Goal: Download file/media

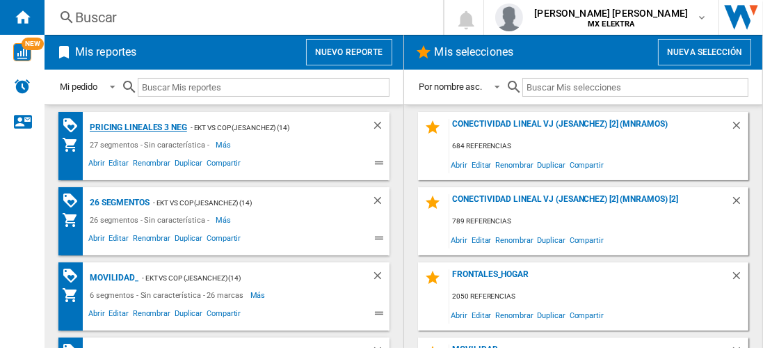
click at [137, 127] on div "Pricing lineales 3 neg" at bounding box center [136, 127] width 101 height 17
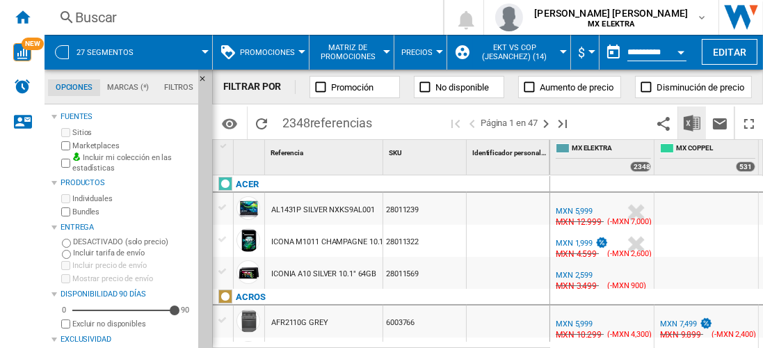
click at [692, 122] on img "Descargar en Excel" at bounding box center [691, 123] width 17 height 17
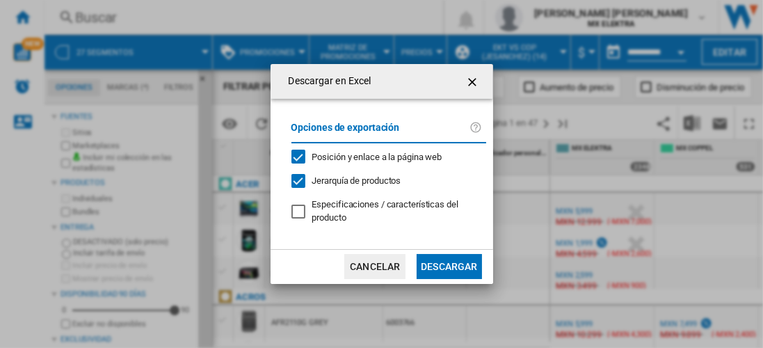
click at [448, 265] on button "Descargar" at bounding box center [448, 266] width 65 height 25
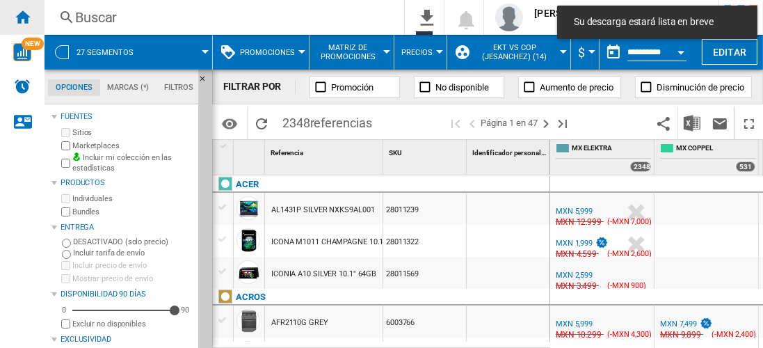
click at [22, 17] on ng-md-icon "Inicio" at bounding box center [22, 16] width 17 height 17
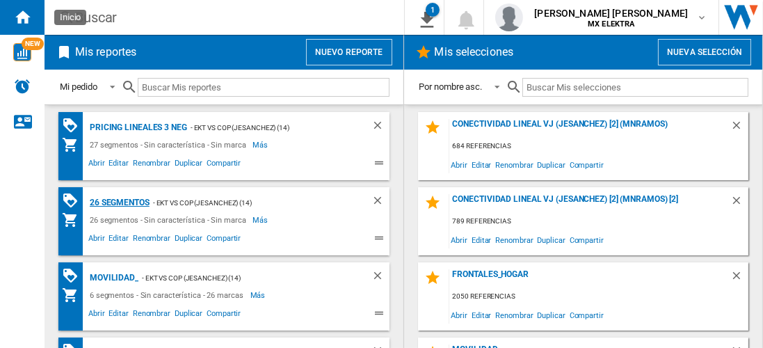
click at [120, 201] on div "26 segmentos" at bounding box center [117, 202] width 63 height 17
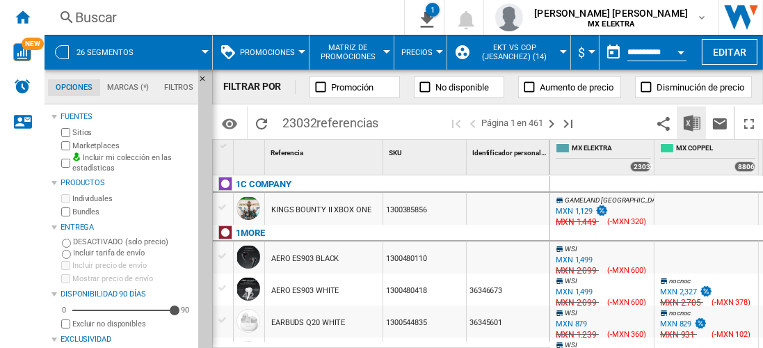
click at [692, 122] on img "Descargar en Excel" at bounding box center [691, 123] width 17 height 17
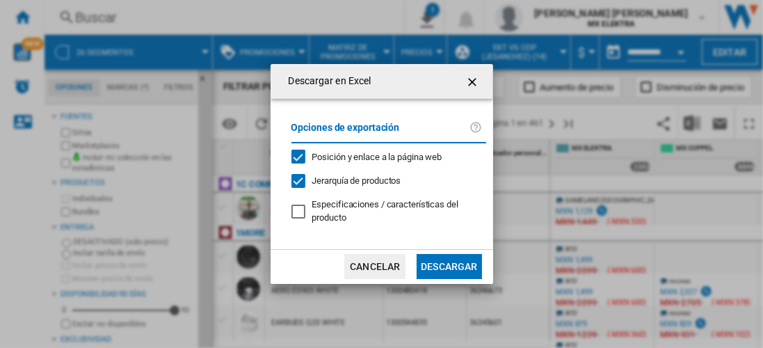
click at [448, 265] on button "Descargar" at bounding box center [448, 266] width 65 height 25
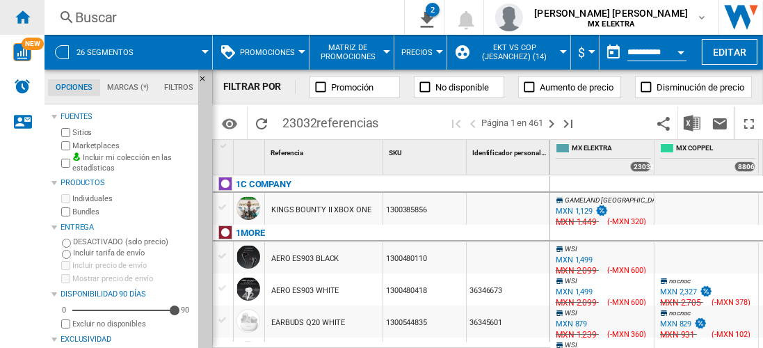
click at [22, 17] on ng-md-icon "Inicio" at bounding box center [22, 16] width 17 height 17
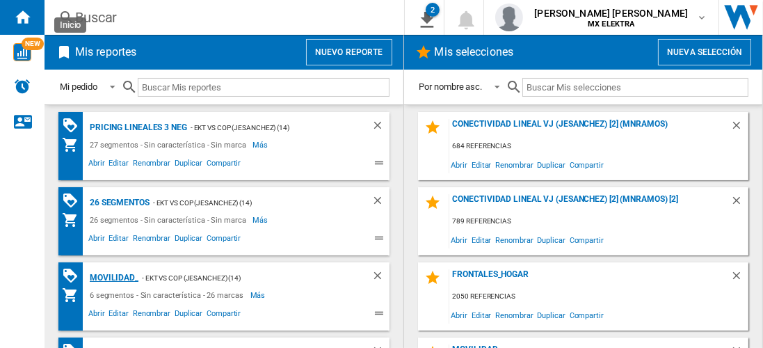
click at [111, 276] on div "MOVILIDAD_" at bounding box center [112, 277] width 52 height 17
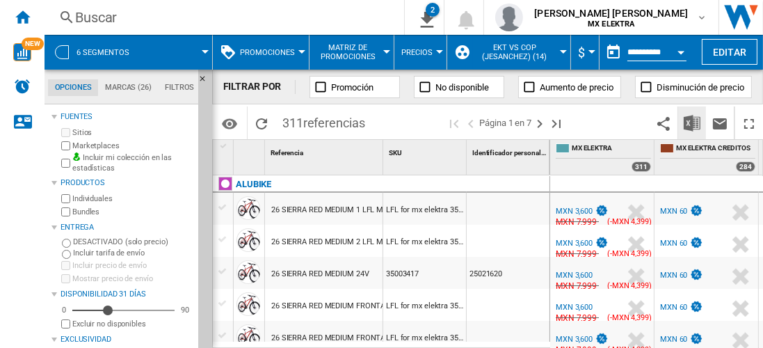
click at [692, 122] on img "Descargar en Excel" at bounding box center [691, 123] width 17 height 17
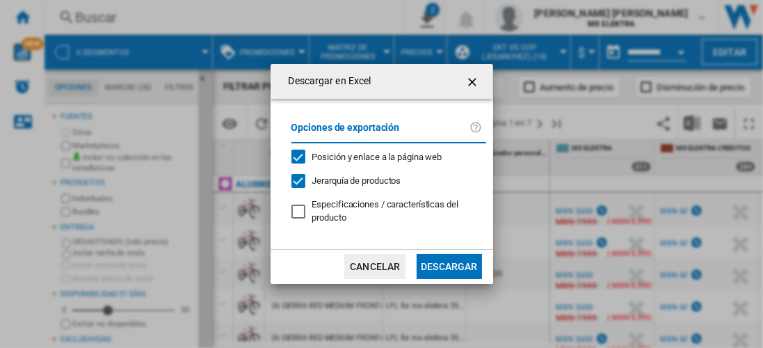
click at [448, 265] on button "Descargar" at bounding box center [448, 266] width 65 height 25
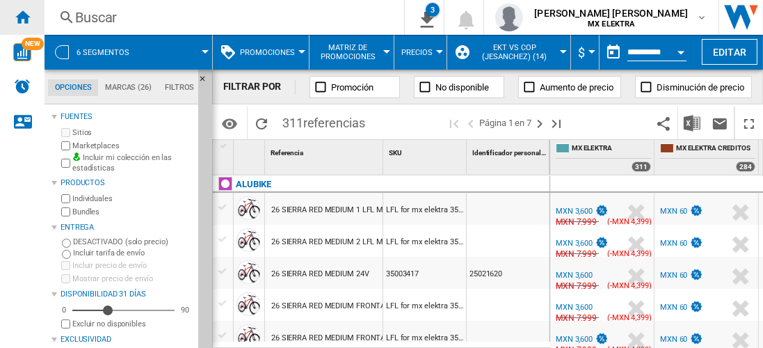
click at [22, 17] on ng-md-icon "Inicio" at bounding box center [22, 16] width 17 height 17
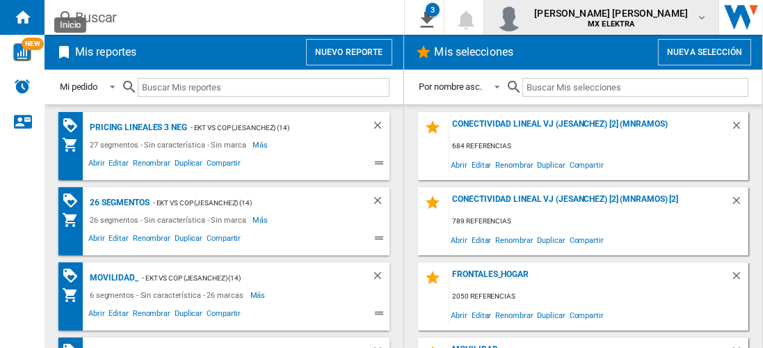
click at [623, 17] on span "juan carlos romero marta" at bounding box center [611, 13] width 154 height 14
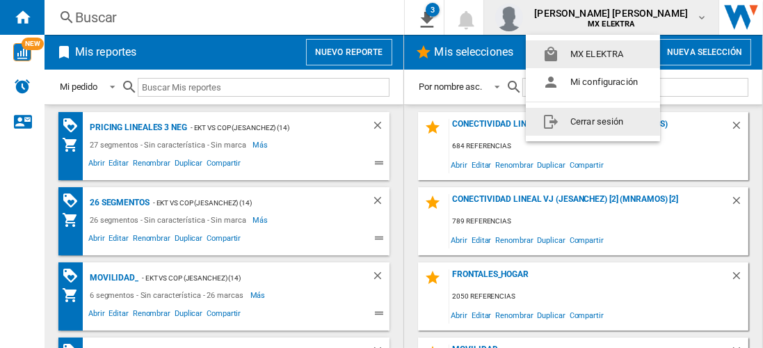
click at [595, 121] on button "Cerrar sesión" at bounding box center [592, 122] width 134 height 28
